Goal: Entertainment & Leisure: Consume media (video, audio)

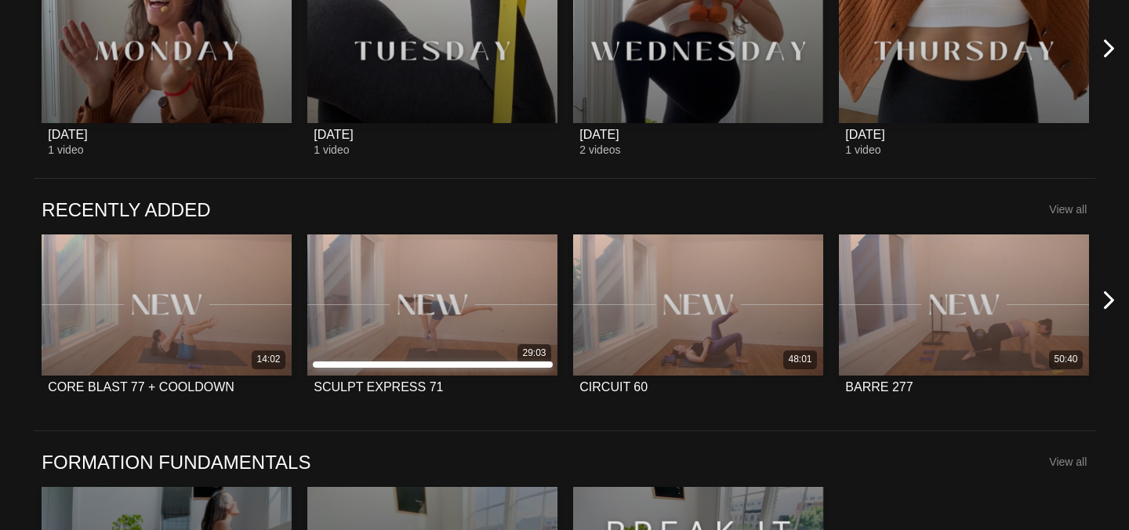
scroll to position [1208, 0]
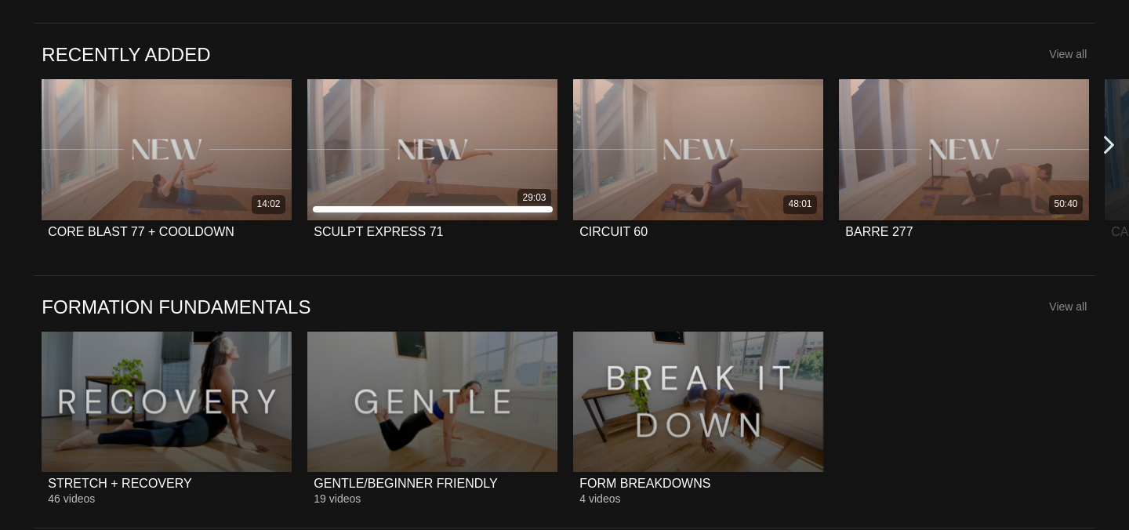
click at [1115, 147] on icon at bounding box center [1109, 146] width 20 height 20
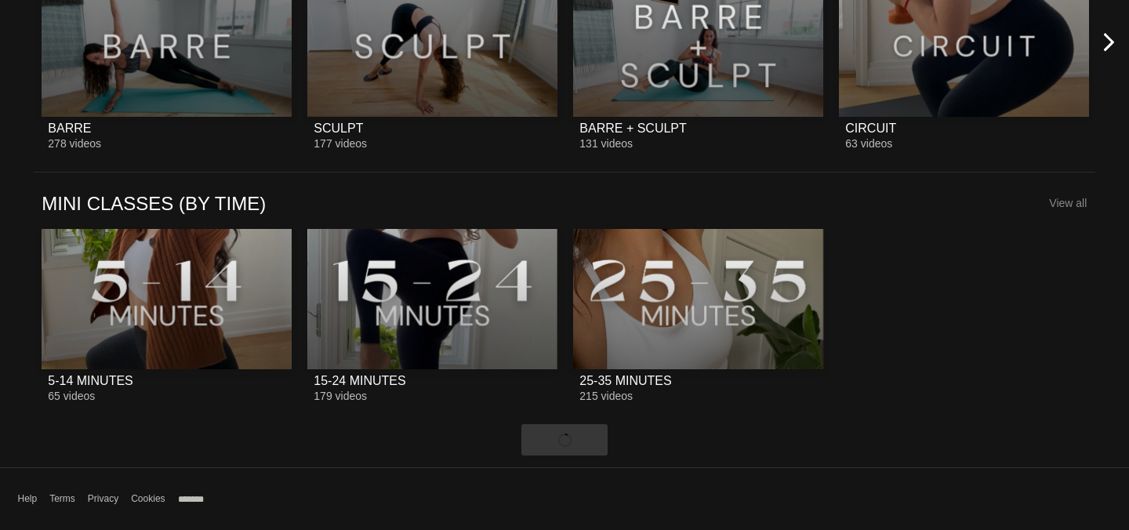
scroll to position [1825, 0]
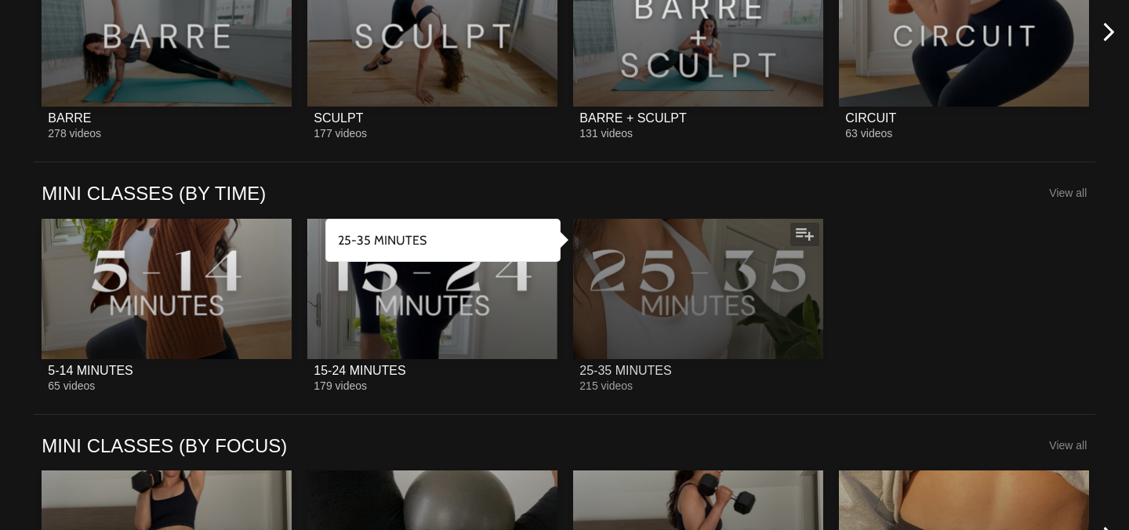
click at [681, 306] on div at bounding box center [698, 289] width 250 height 140
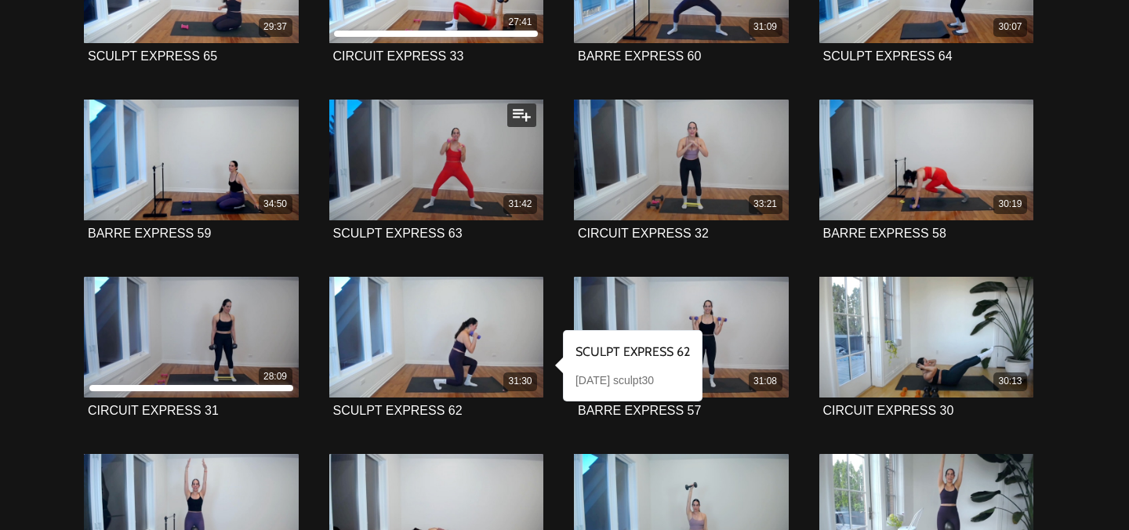
scroll to position [1186, 0]
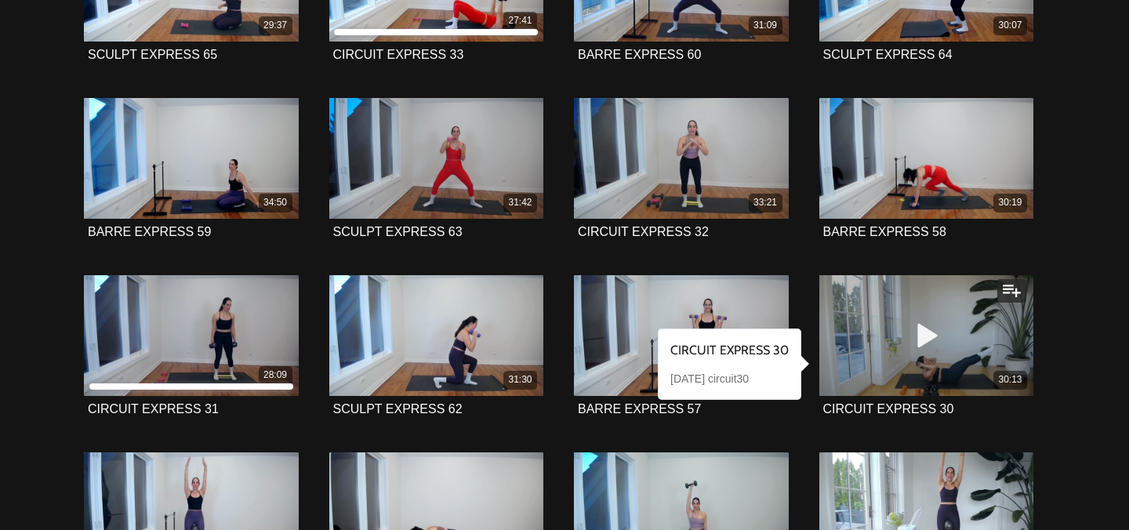
click at [988, 331] on div "30:13" at bounding box center [926, 335] width 215 height 121
